Goal: Find contact information: Find contact information

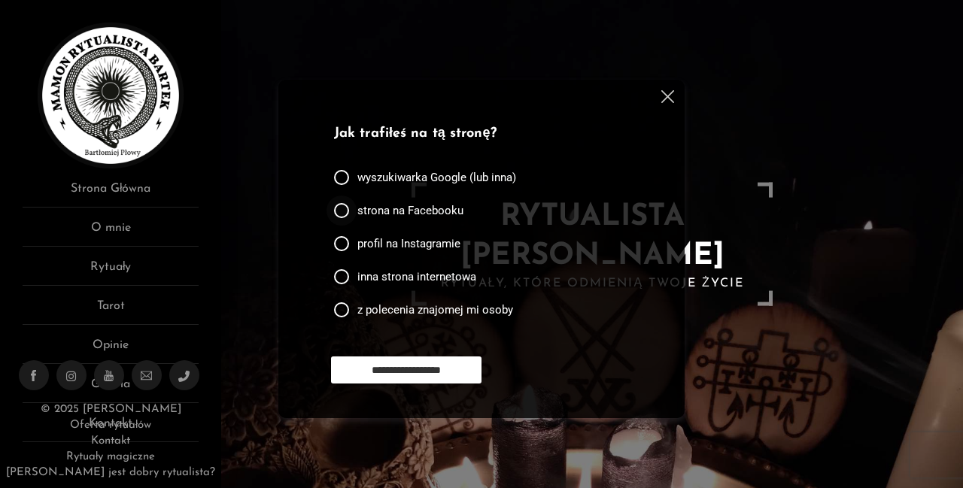
click at [342, 211] on div at bounding box center [341, 210] width 15 height 15
click at [357, 372] on input "**********" at bounding box center [406, 370] width 150 height 27
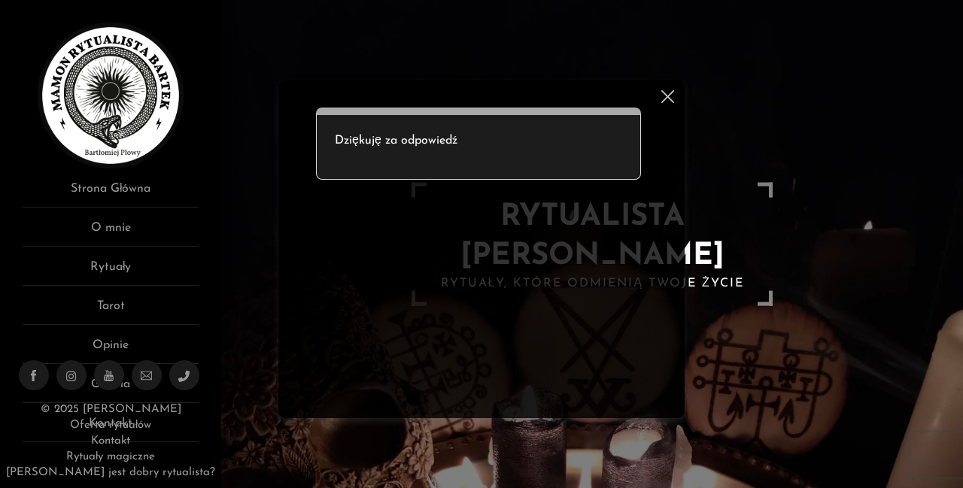
click at [669, 94] on img at bounding box center [667, 96] width 13 height 13
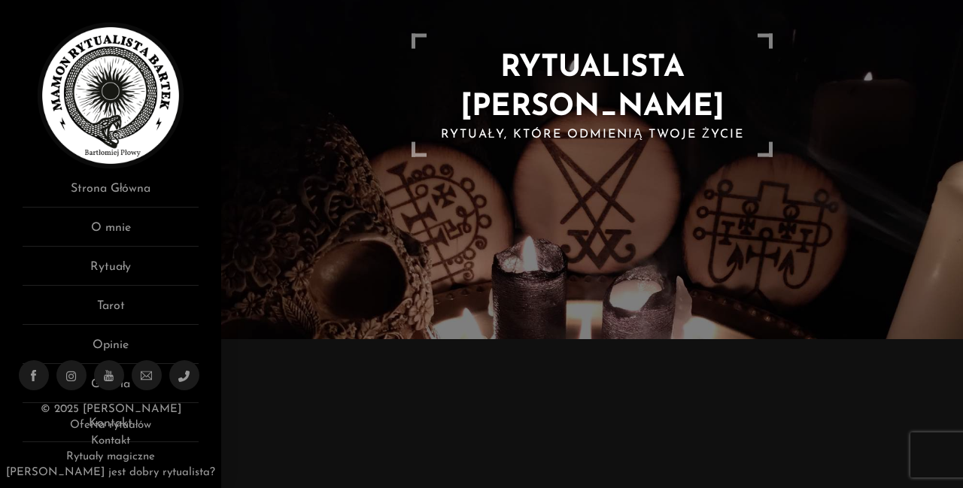
scroll to position [150, 0]
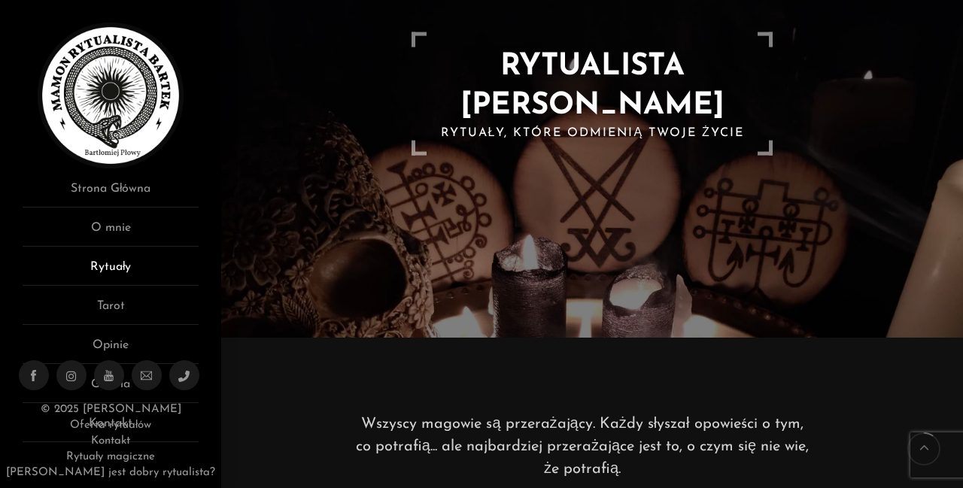
click at [108, 266] on link "Rytuały" at bounding box center [111, 272] width 176 height 28
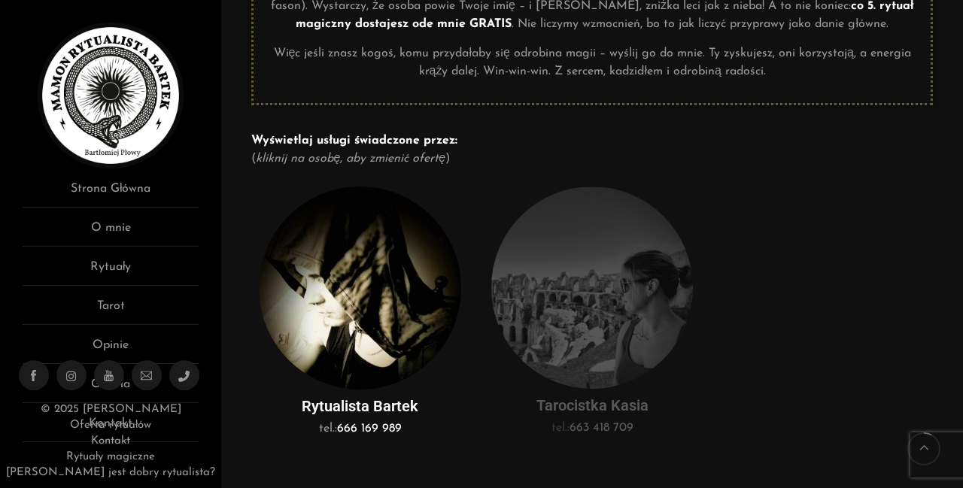
scroll to position [376, 0]
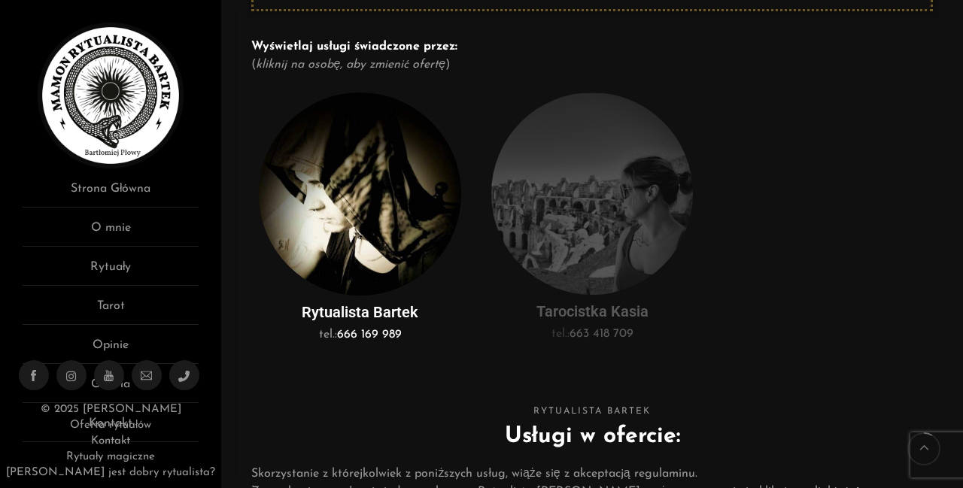
click at [601, 253] on img at bounding box center [592, 194] width 202 height 202
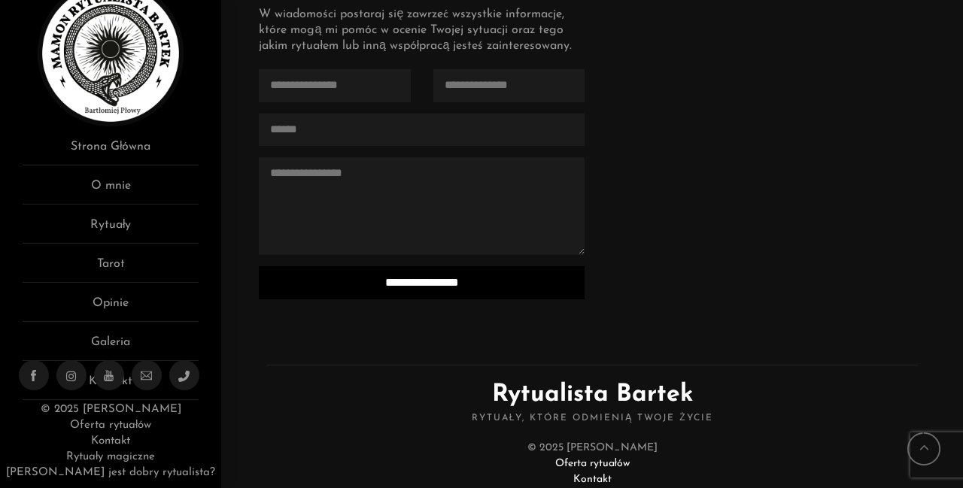
scroll to position [1457, 0]
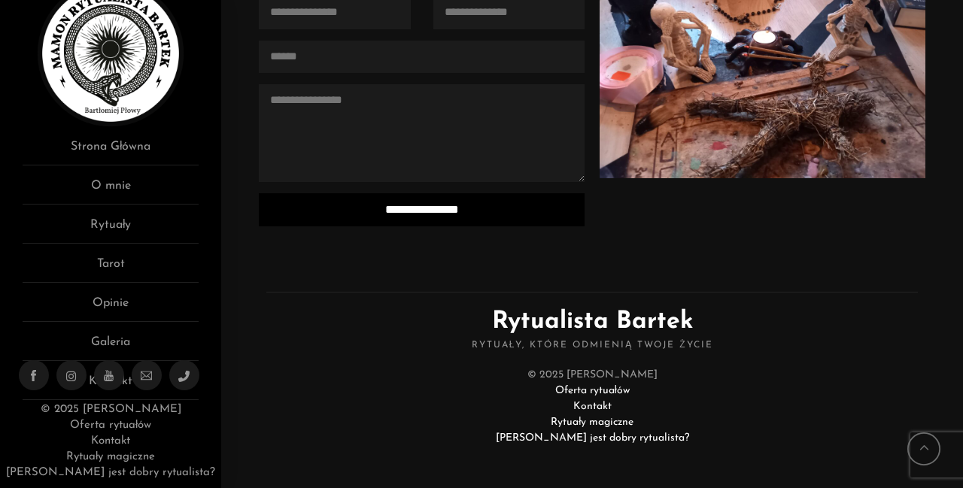
click at [589, 404] on link "Kontakt" at bounding box center [592, 406] width 38 height 11
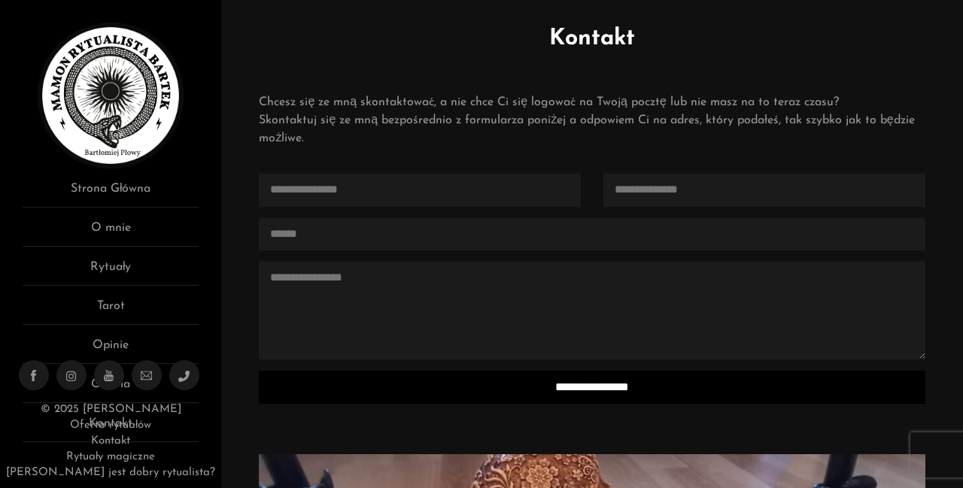
scroll to position [75, 0]
